Goal: Task Accomplishment & Management: Complete application form

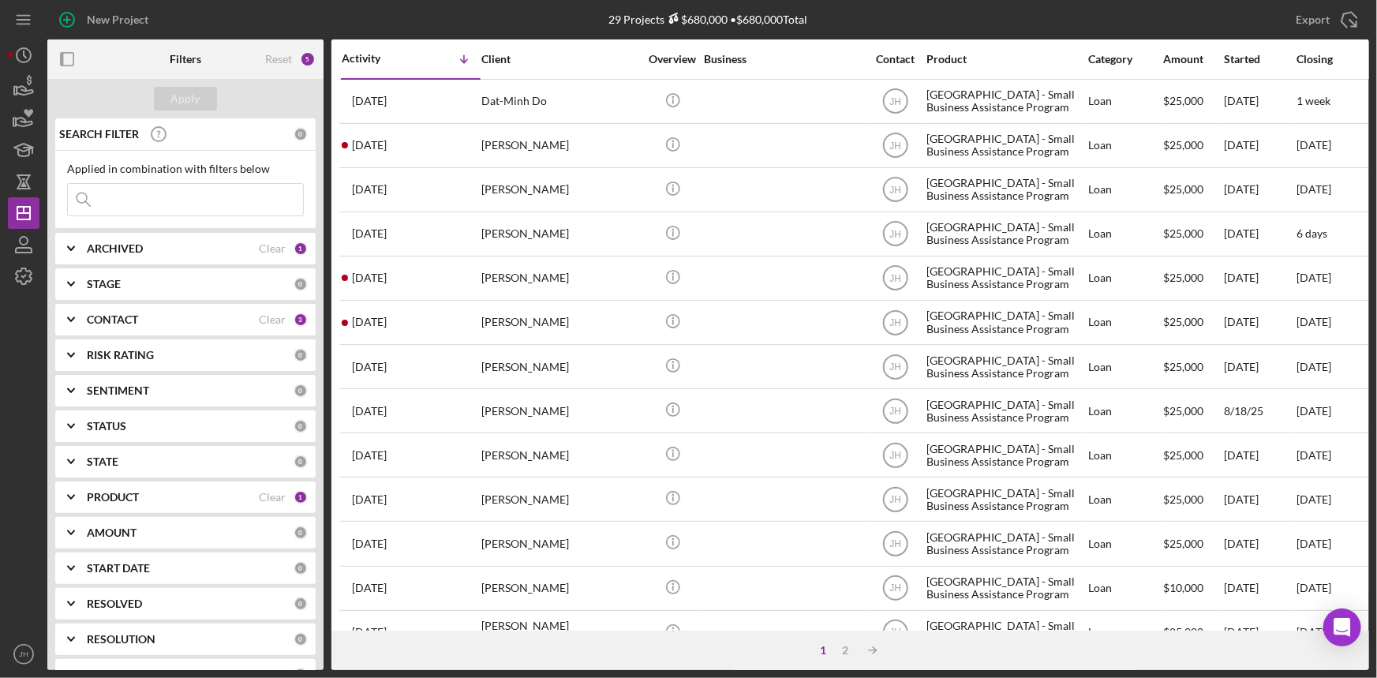
click at [151, 489] on div "PRODUCT Clear 1" at bounding box center [197, 497] width 221 height 32
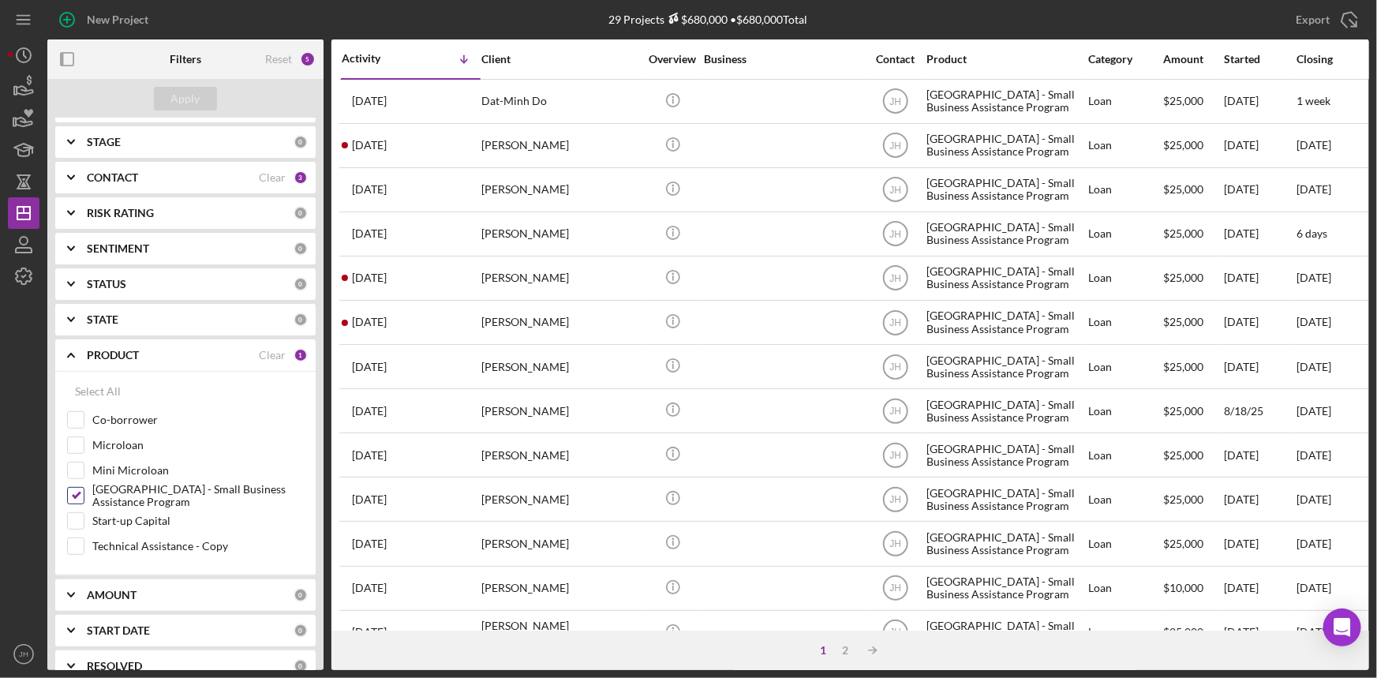
scroll to position [143, 0]
click at [137, 493] on label "[GEOGRAPHIC_DATA] - Small Business Assistance Program" at bounding box center [197, 495] width 211 height 16
click at [84, 493] on input "[GEOGRAPHIC_DATA] - Small Business Assistance Program" at bounding box center [76, 495] width 16 height 16
checkbox input "false"
click at [141, 524] on label "Start-up Capital" at bounding box center [197, 520] width 211 height 16
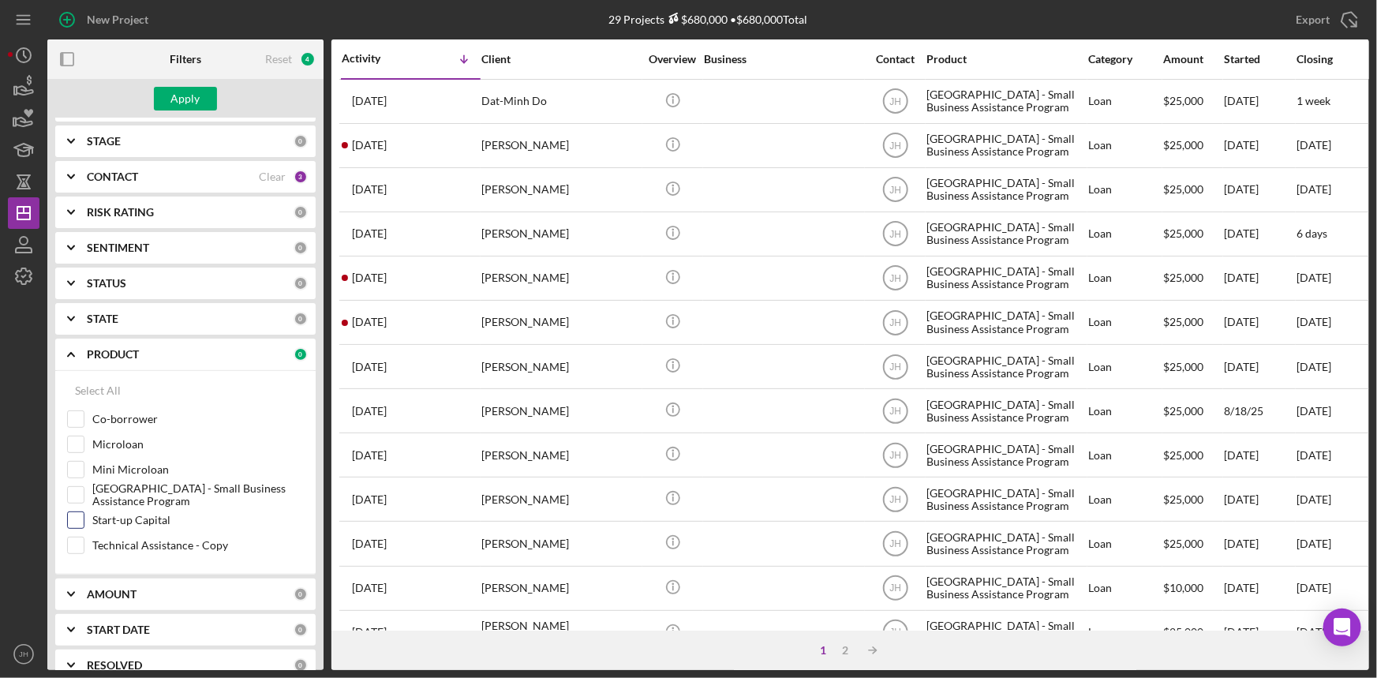
click at [84, 524] on input "Start-up Capital" at bounding box center [76, 520] width 16 height 16
checkbox input "true"
click at [185, 98] on div "Apply" at bounding box center [185, 99] width 29 height 24
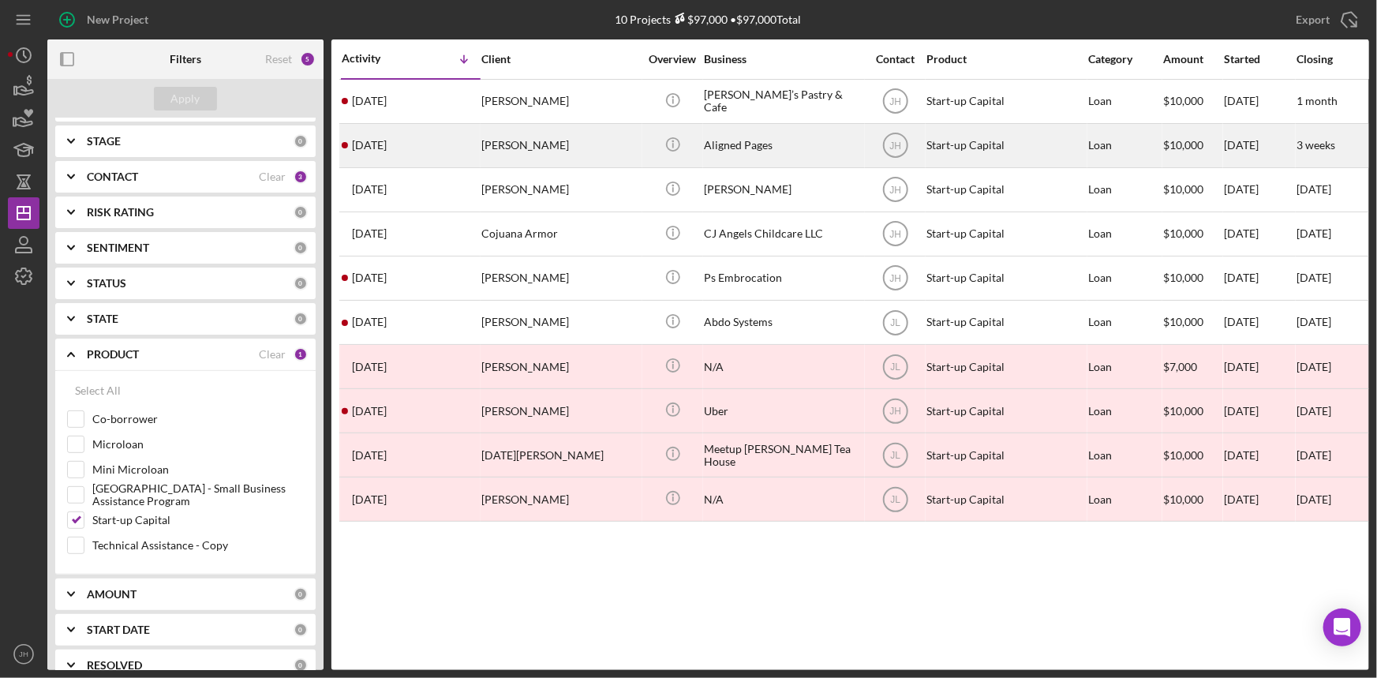
click at [499, 140] on div "[PERSON_NAME]" at bounding box center [560, 146] width 158 height 42
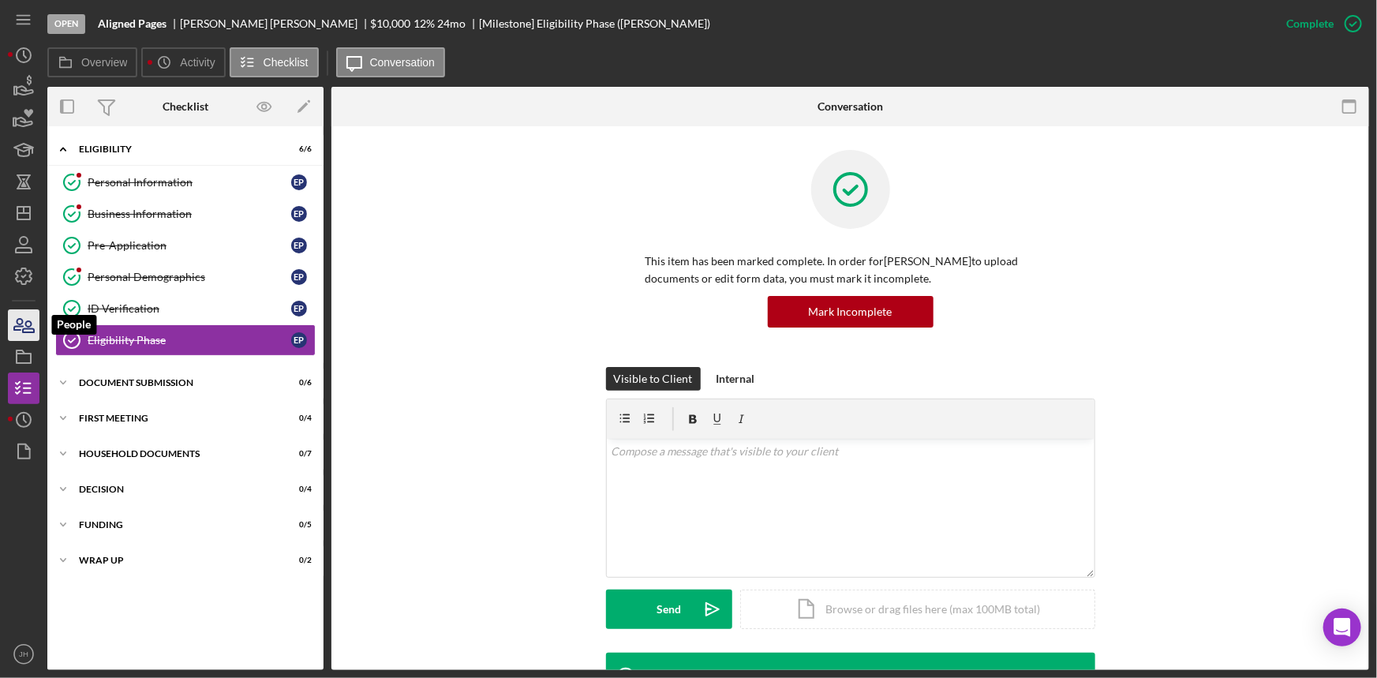
click at [24, 336] on icon "button" at bounding box center [23, 324] width 39 height 39
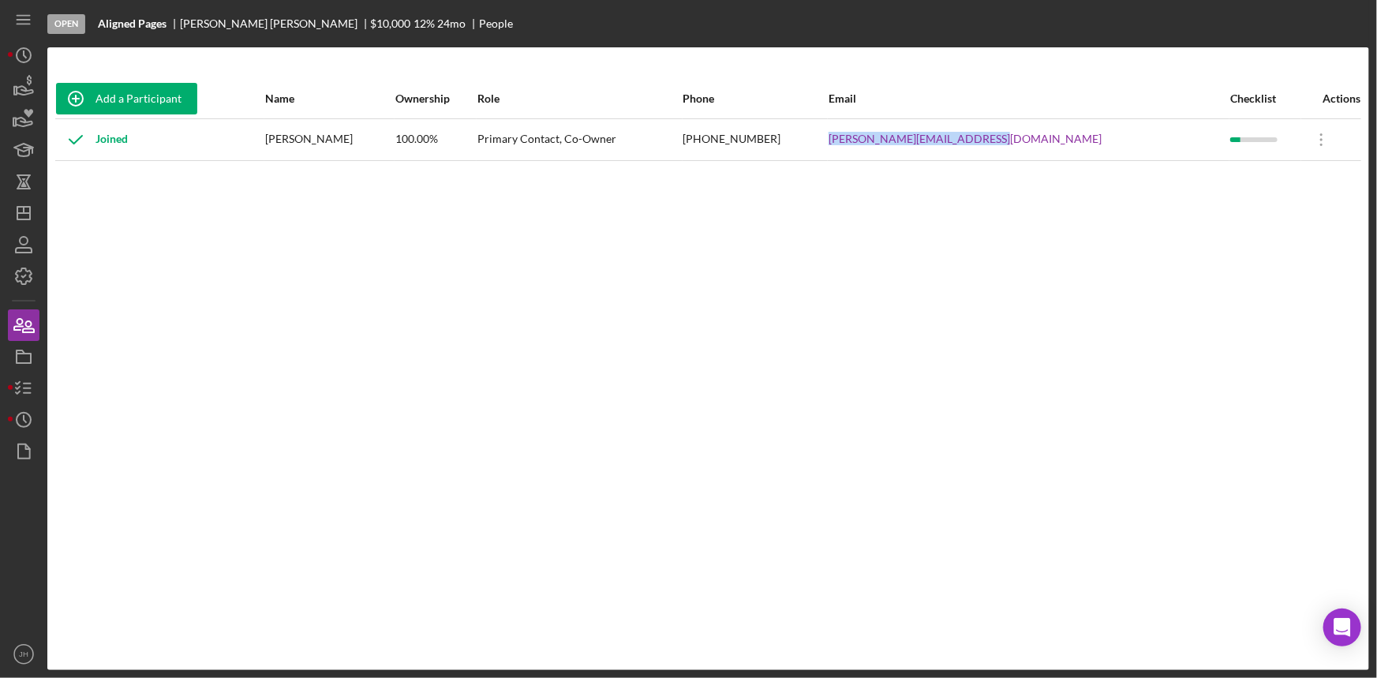
drag, startPoint x: 1078, startPoint y: 129, endPoint x: 908, endPoint y: 159, distance: 173.1
click at [686, 159] on tr "Joined [PERSON_NAME] 100.00% Primary Contact, Co-Owner [PHONE_NUMBER] [PERSON_N…" at bounding box center [708, 139] width 1306 height 42
copy tr "[PERSON_NAME][EMAIL_ADDRESS][DOMAIN_NAME]"
